Goal: Find specific page/section: Find specific page/section

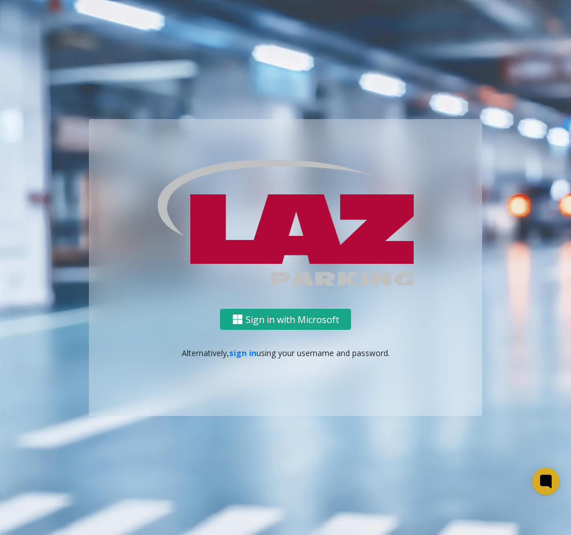
click at [329, 318] on button "Sign in with Microsoft" at bounding box center [285, 319] width 131 height 21
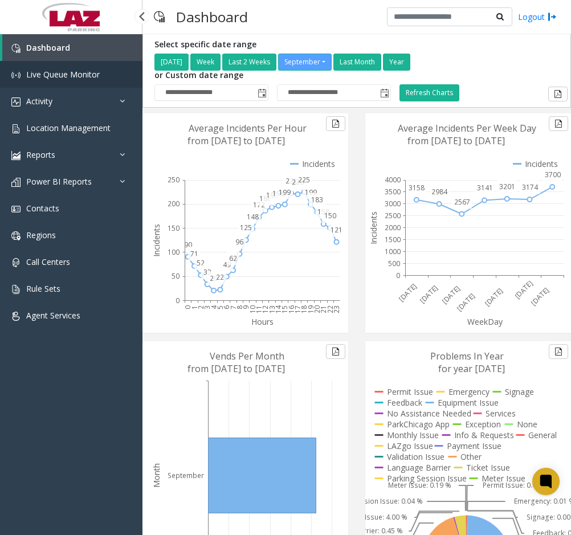
click at [52, 82] on link "Live Queue Monitor" at bounding box center [71, 74] width 142 height 27
